Goal: Task Accomplishment & Management: Manage account settings

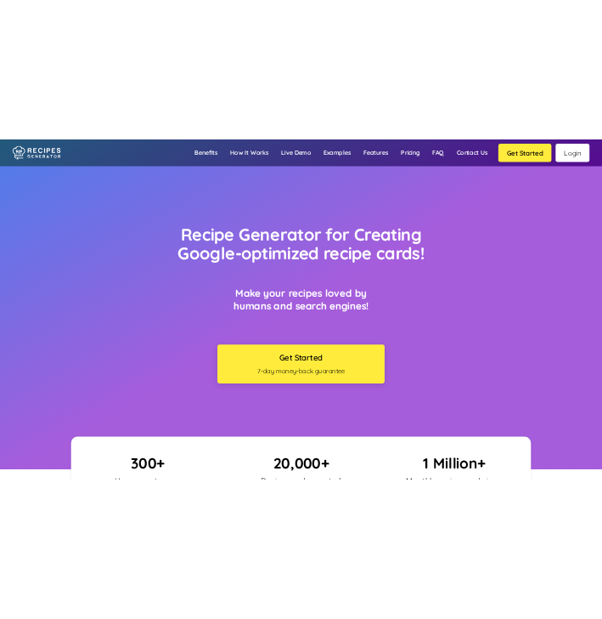
scroll to position [8956, 0]
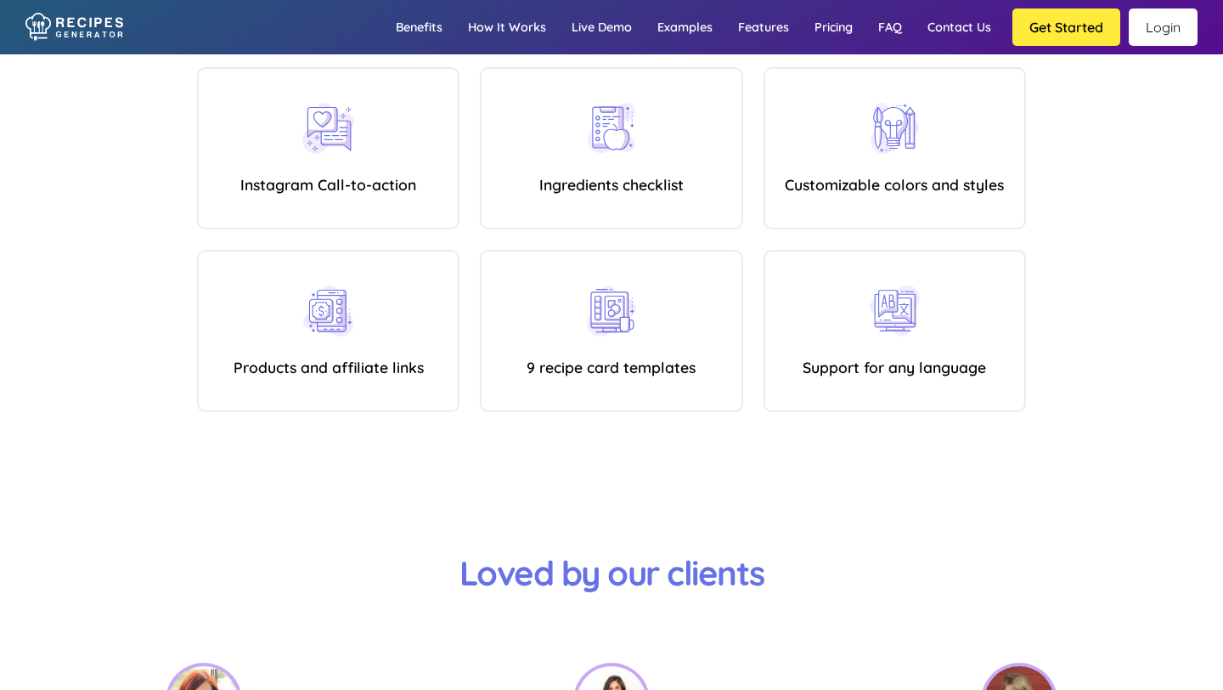
click at [1170, 19] on link "Login" at bounding box center [1163, 26] width 69 height 37
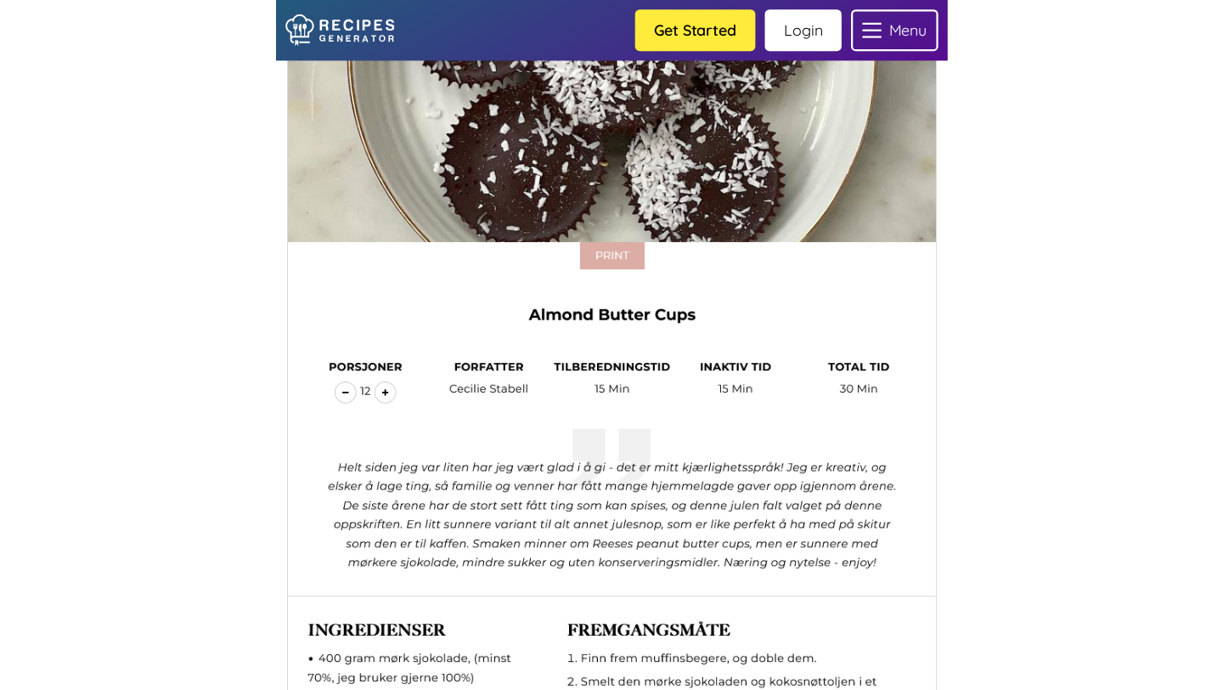
scroll to position [10336, 0]
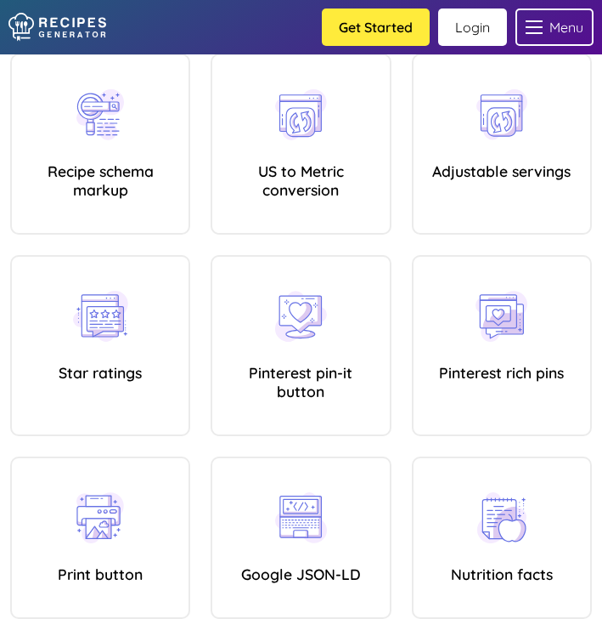
click at [481, 35] on link "Login" at bounding box center [472, 26] width 69 height 37
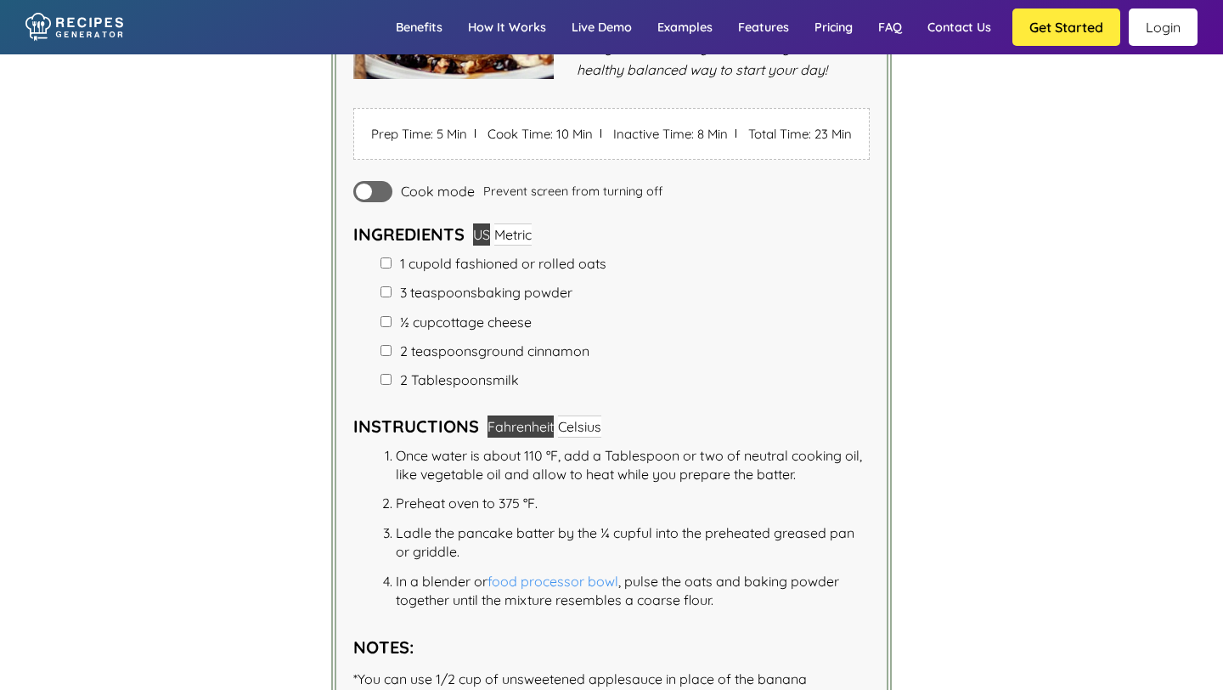
scroll to position [3761, 0]
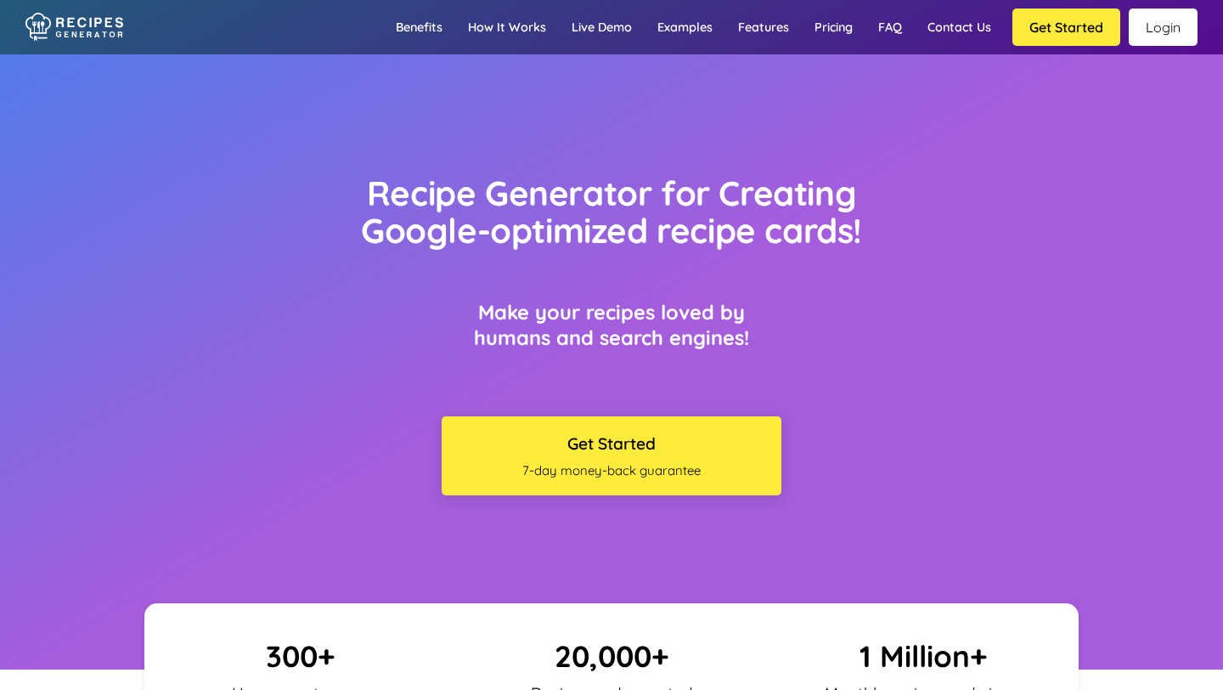
scroll to position [8956, 0]
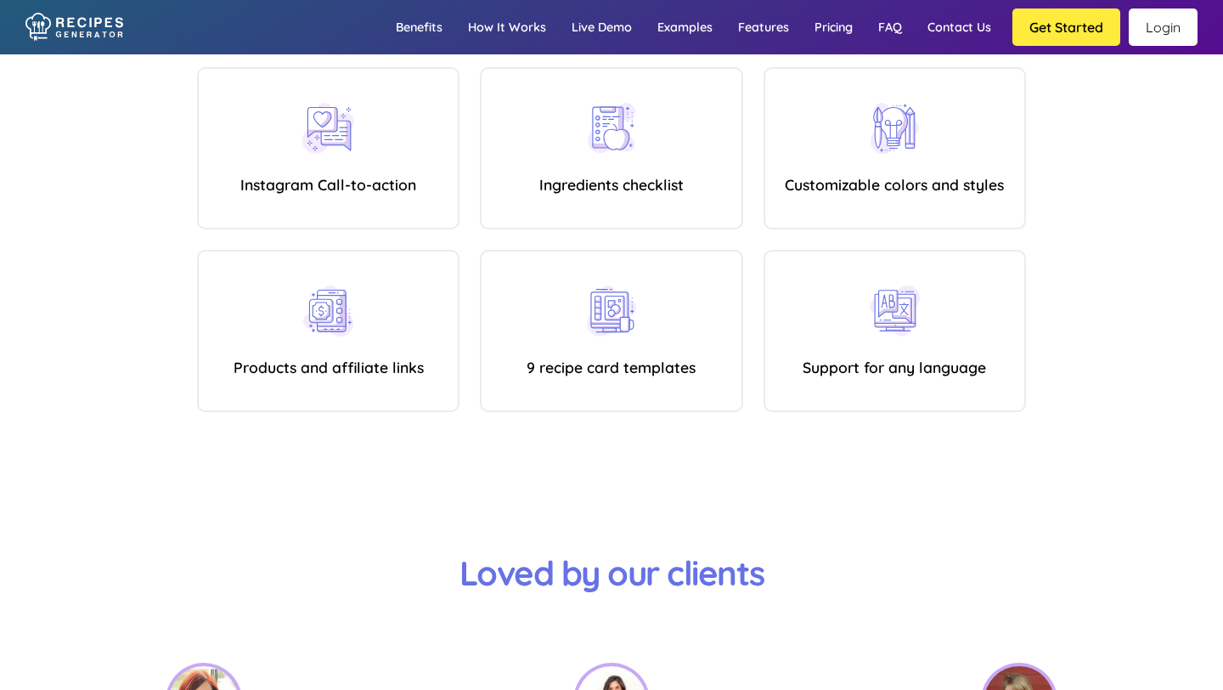
click at [1167, 28] on link "Login" at bounding box center [1163, 26] width 69 height 37
